Goal: Navigation & Orientation: Find specific page/section

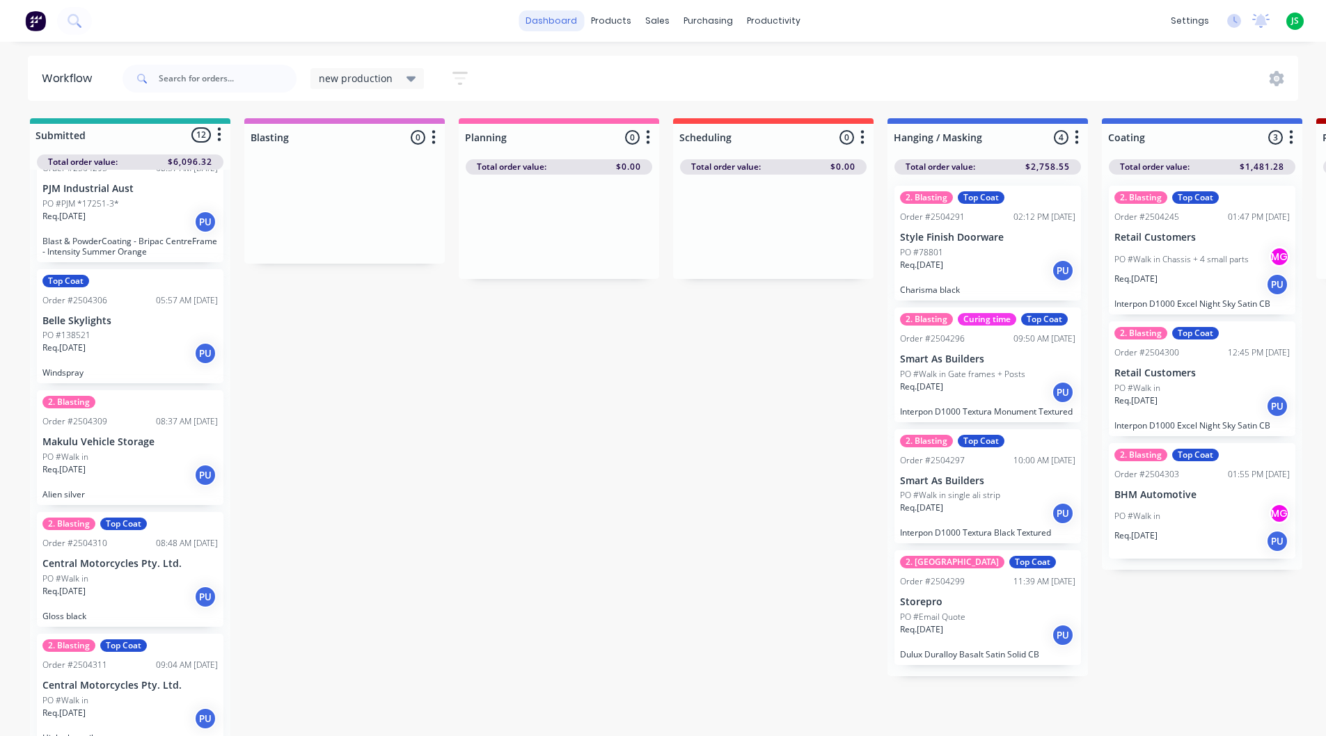
click at [563, 25] on link "dashboard" at bounding box center [550, 20] width 65 height 21
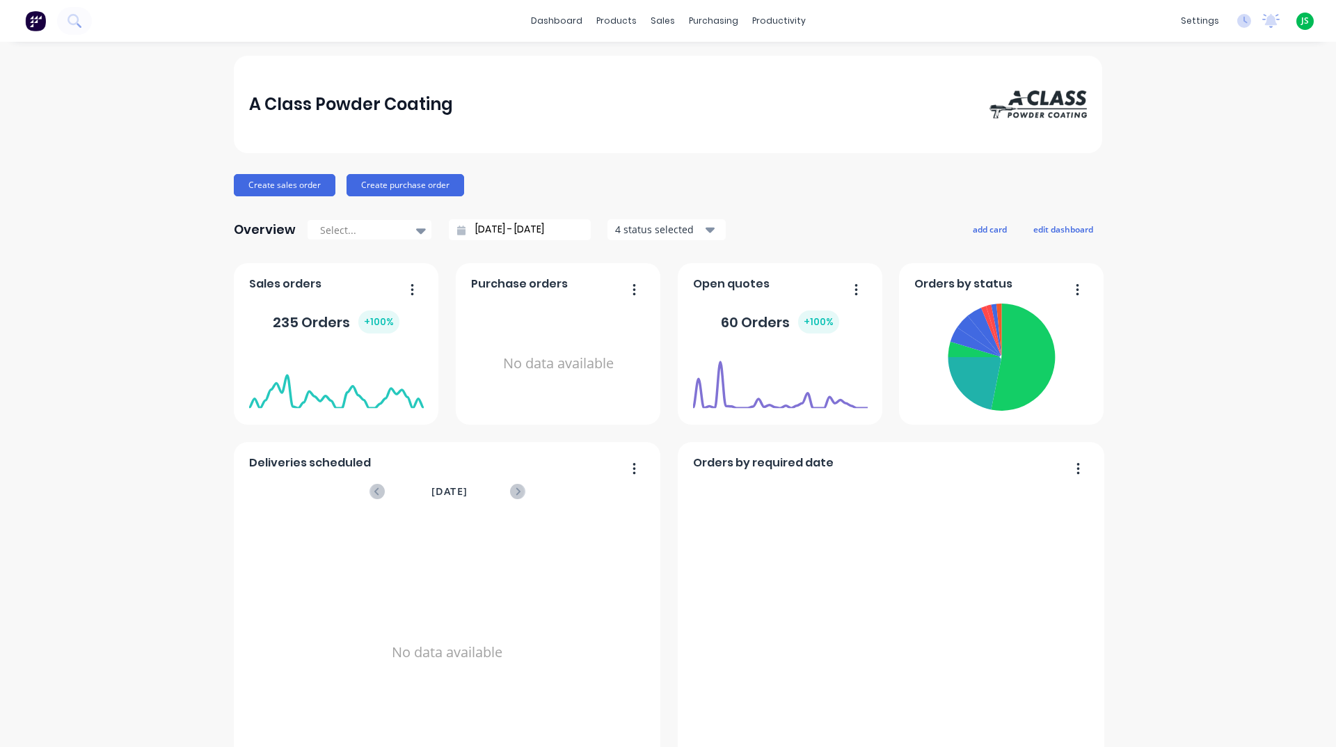
scroll to position [586, 0]
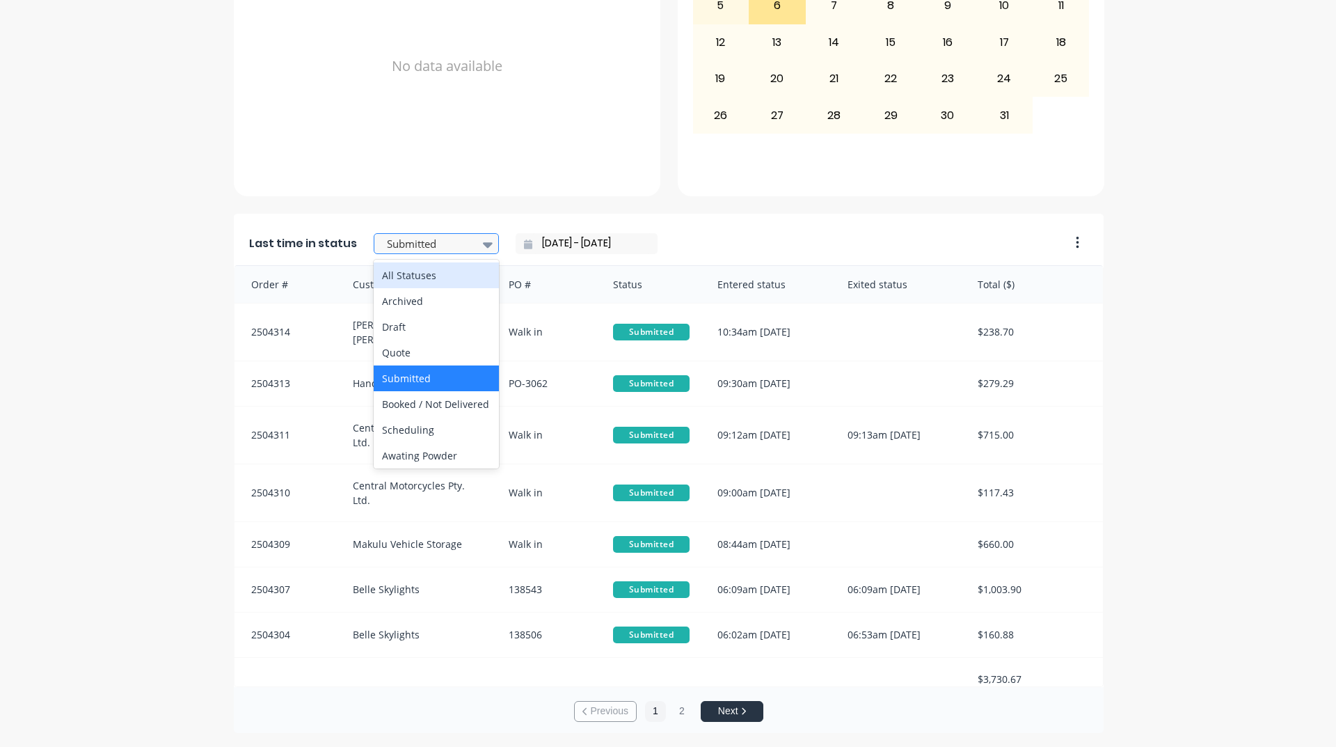
click at [434, 253] on div at bounding box center [429, 243] width 88 height 17
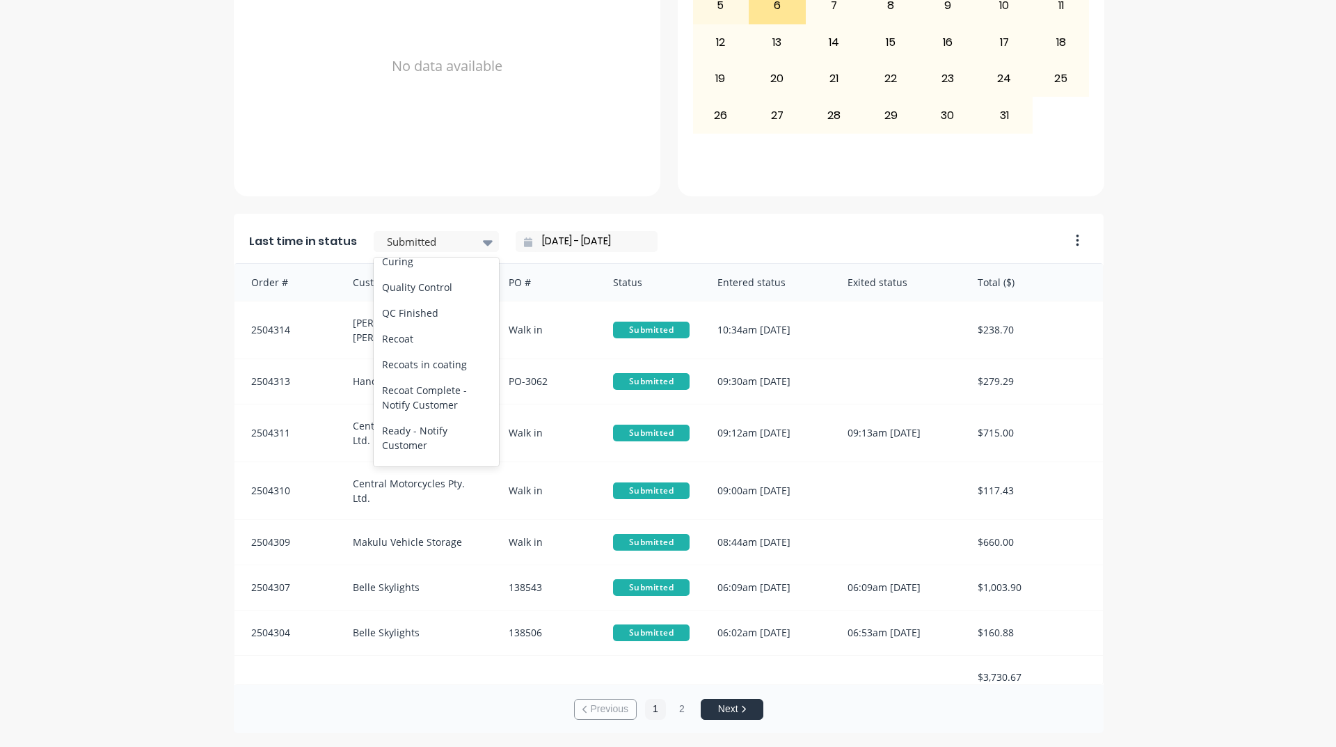
scroll to position [557, 0]
click at [418, 248] on div "Coating" at bounding box center [436, 235] width 125 height 26
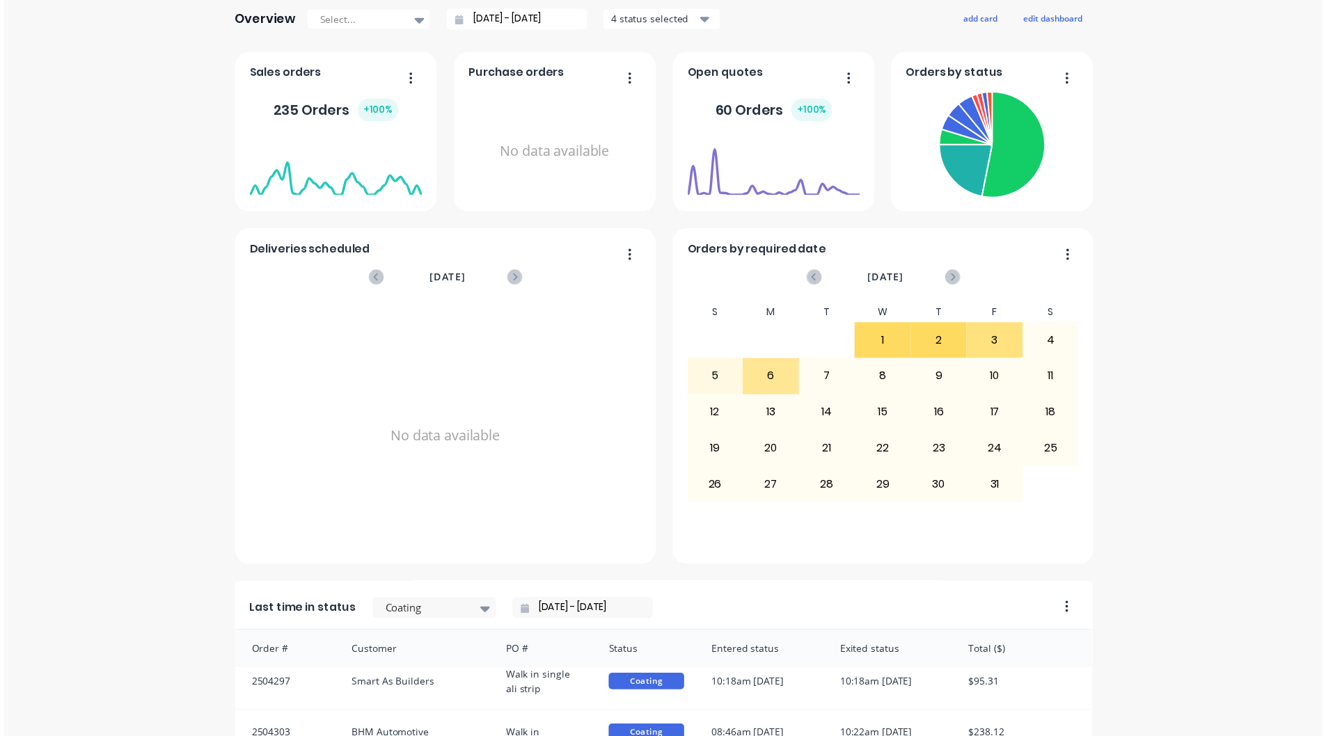
scroll to position [0, 0]
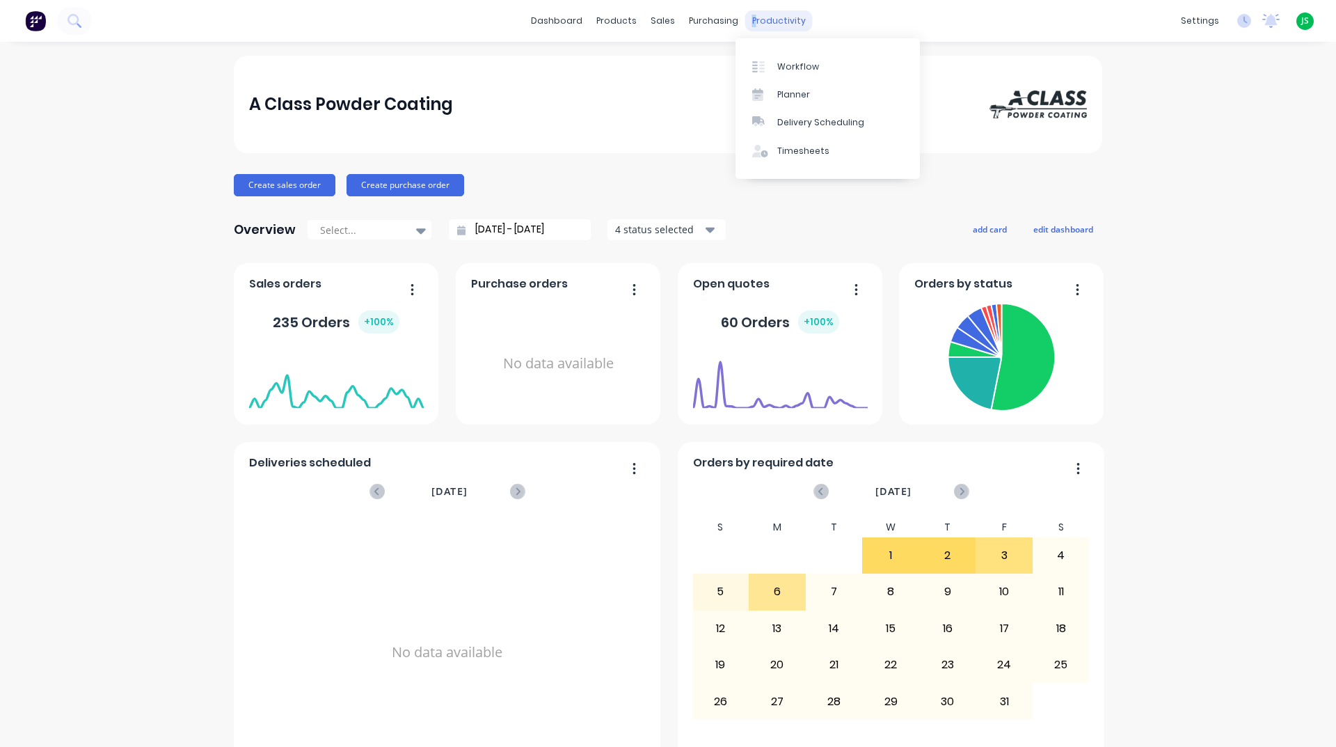
click at [746, 22] on div "productivity" at bounding box center [778, 20] width 67 height 21
click at [765, 68] on div at bounding box center [762, 67] width 21 height 13
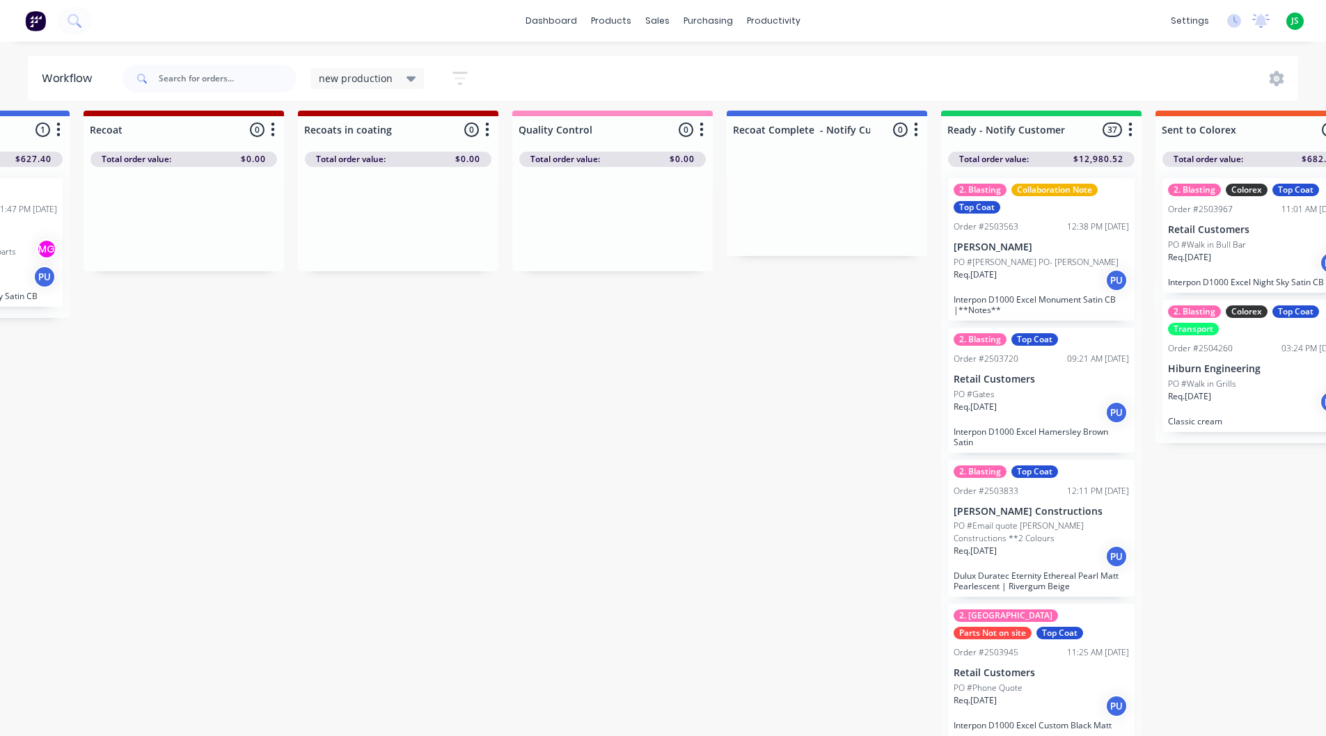
scroll to position [18, 1239]
